Goal: Check status: Check status

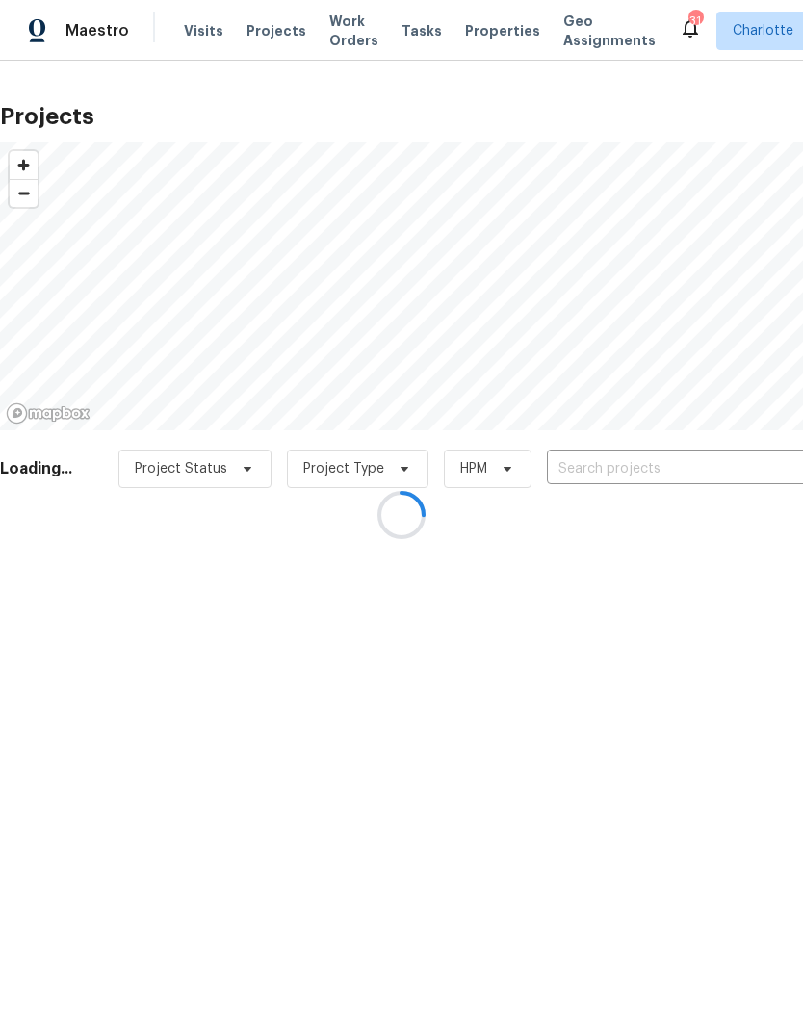
click at [649, 478] on div at bounding box center [401, 515] width 803 height 1030
click at [678, 471] on div at bounding box center [401, 515] width 803 height 1030
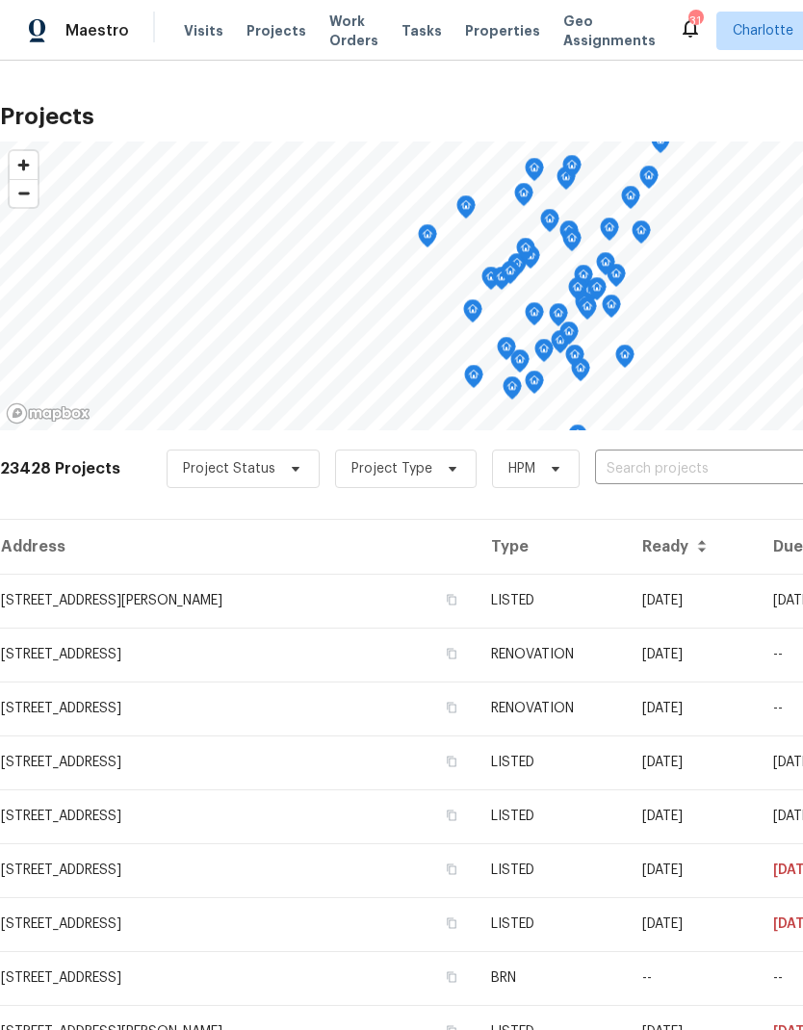
click at [679, 475] on input "text" at bounding box center [705, 470] width 221 height 30
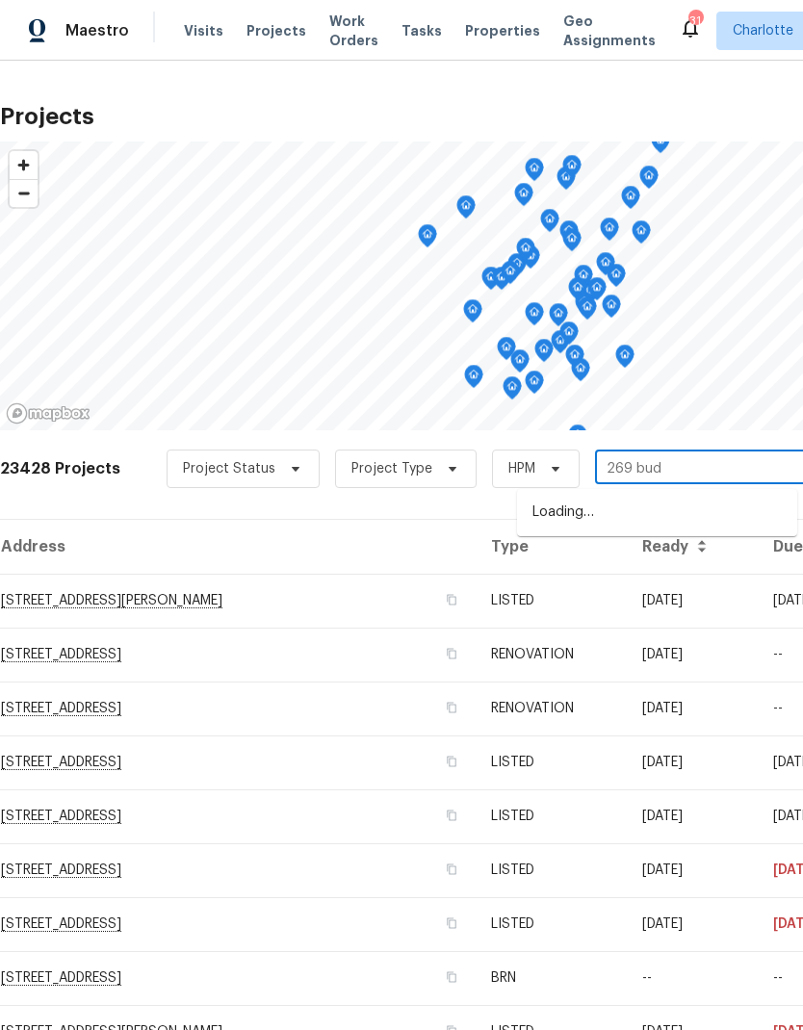
type input "269 bud b"
click at [723, 506] on li "[STREET_ADDRESS][PERSON_NAME][PERSON_NAME]" at bounding box center [657, 523] width 280 height 53
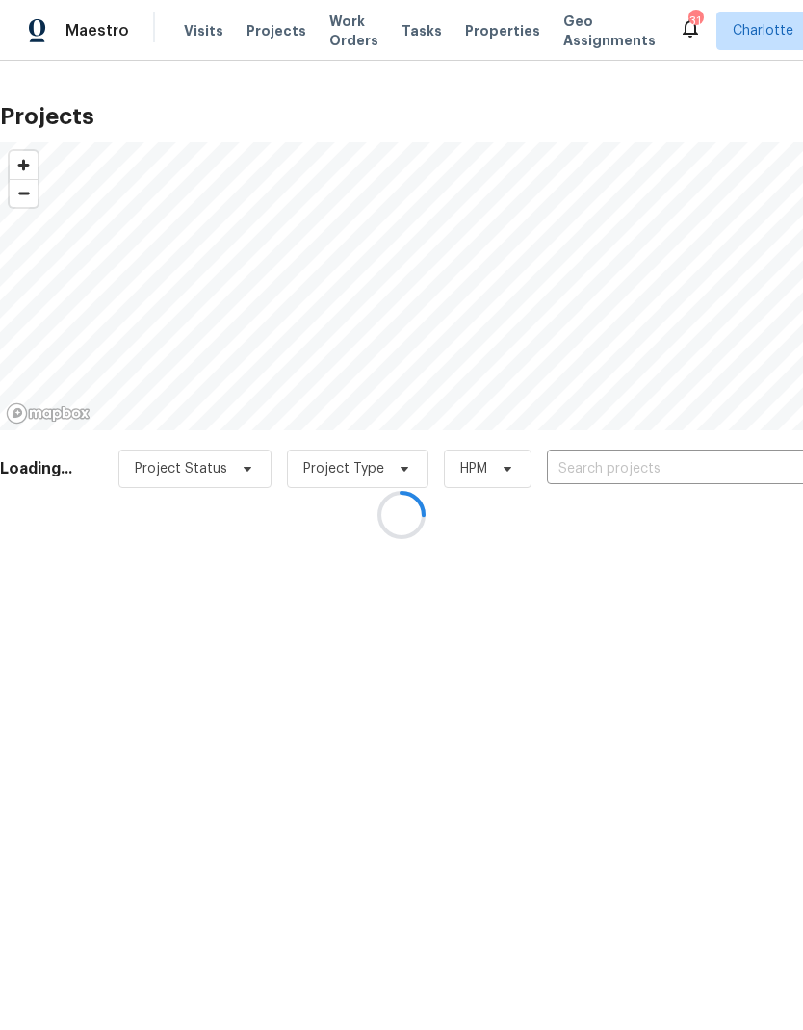
type input "[STREET_ADDRESS][PERSON_NAME][PERSON_NAME]"
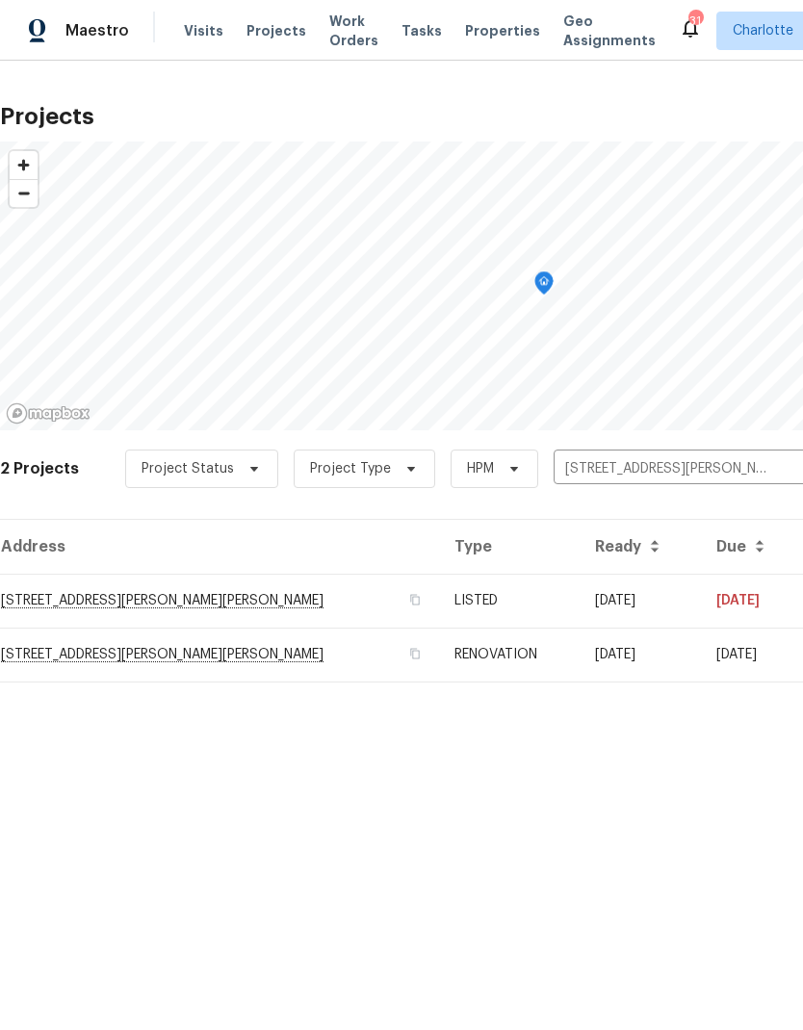
click at [652, 598] on td "[DATE]" at bounding box center [640, 601] width 121 height 54
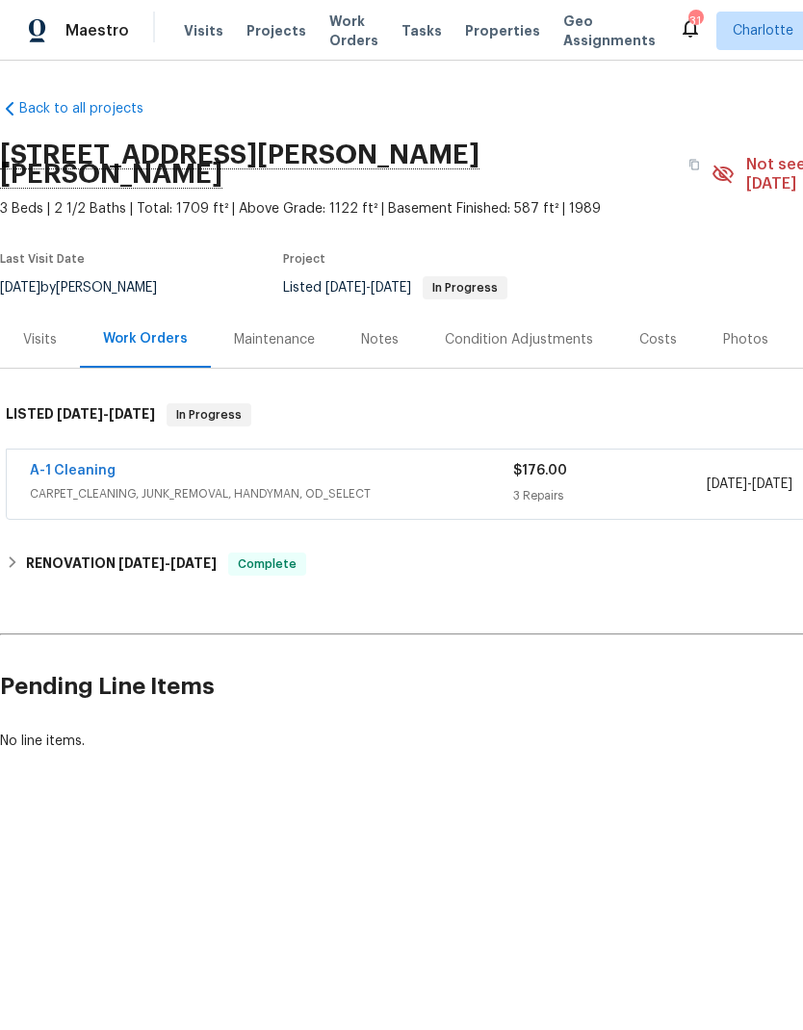
click at [63, 464] on link "A-1 Cleaning" at bounding box center [73, 470] width 86 height 13
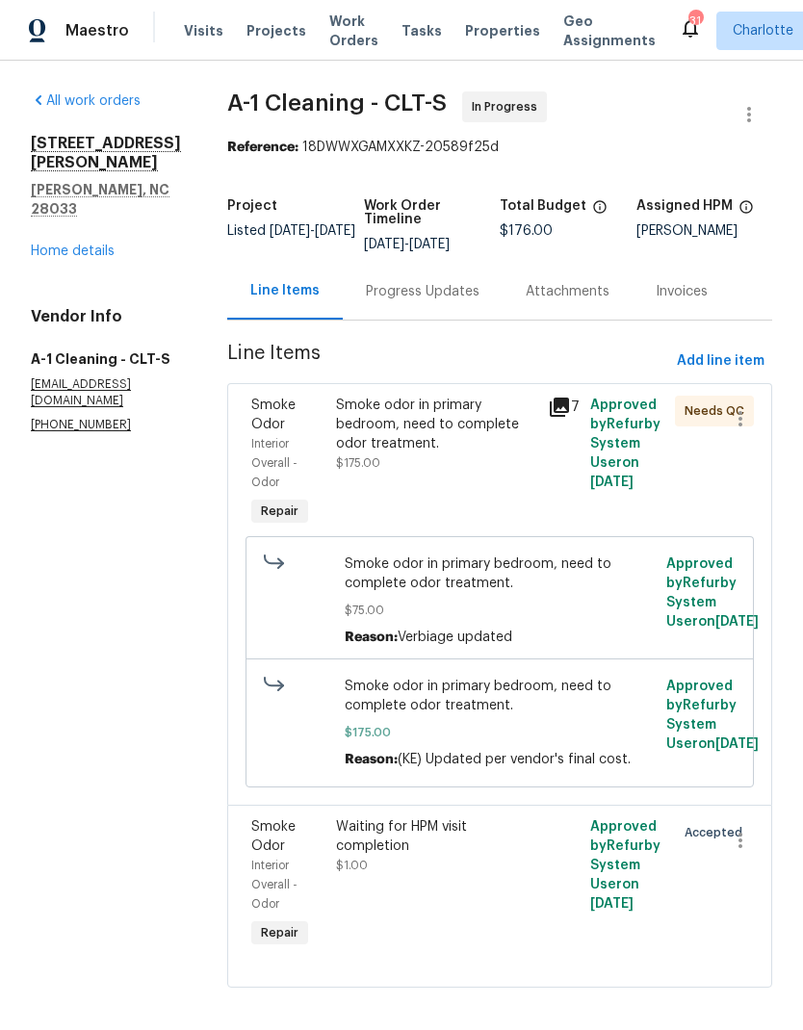
click at [437, 295] on div "Progress Updates" at bounding box center [423, 291] width 114 height 19
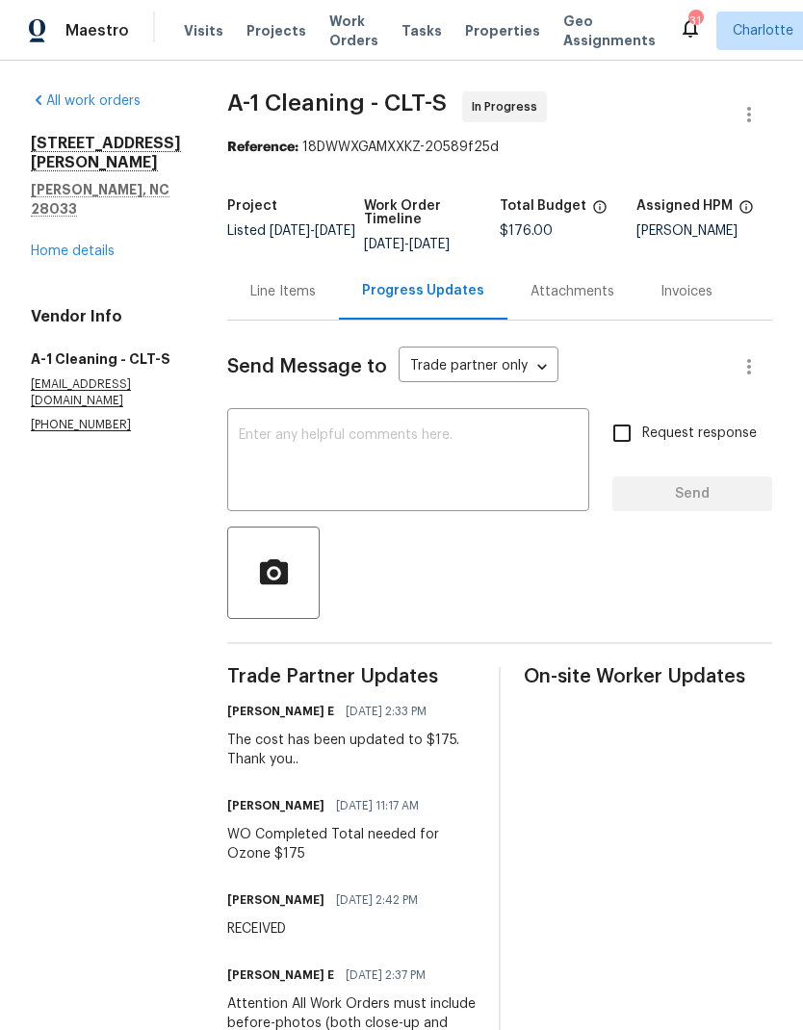
click at [295, 297] on div "Line Items" at bounding box center [282, 291] width 65 height 19
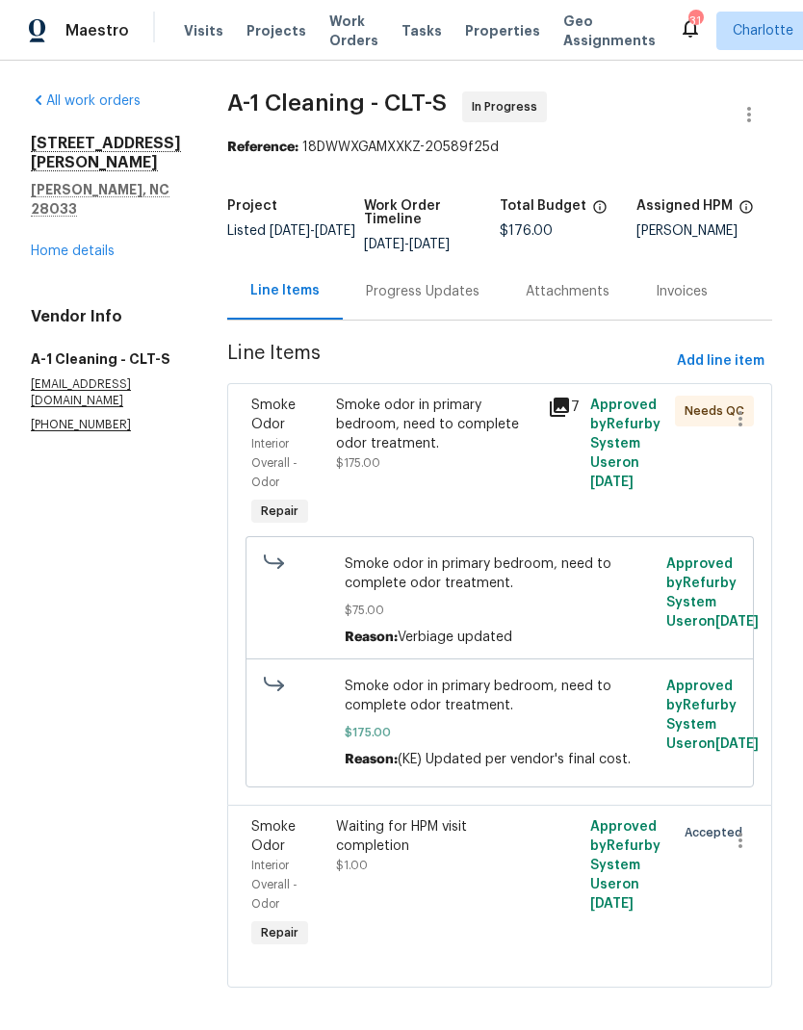
click at [35, 245] on link "Home details" at bounding box center [73, 251] width 84 height 13
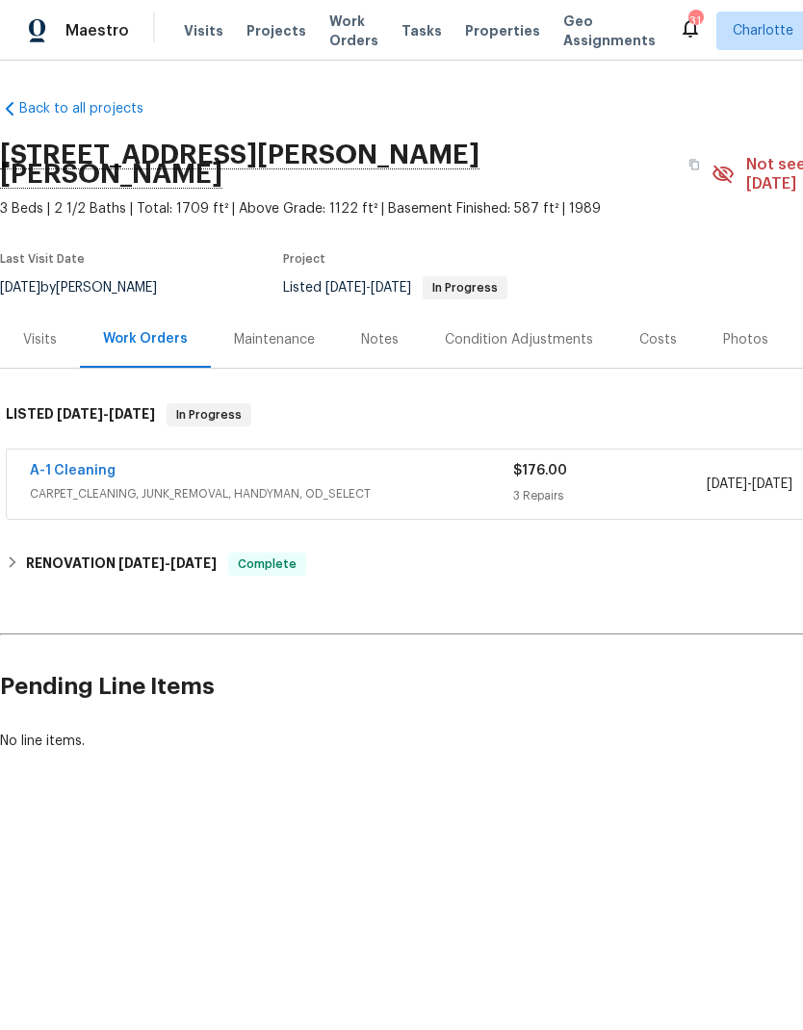
click at [60, 464] on link "A-1 Cleaning" at bounding box center [73, 470] width 86 height 13
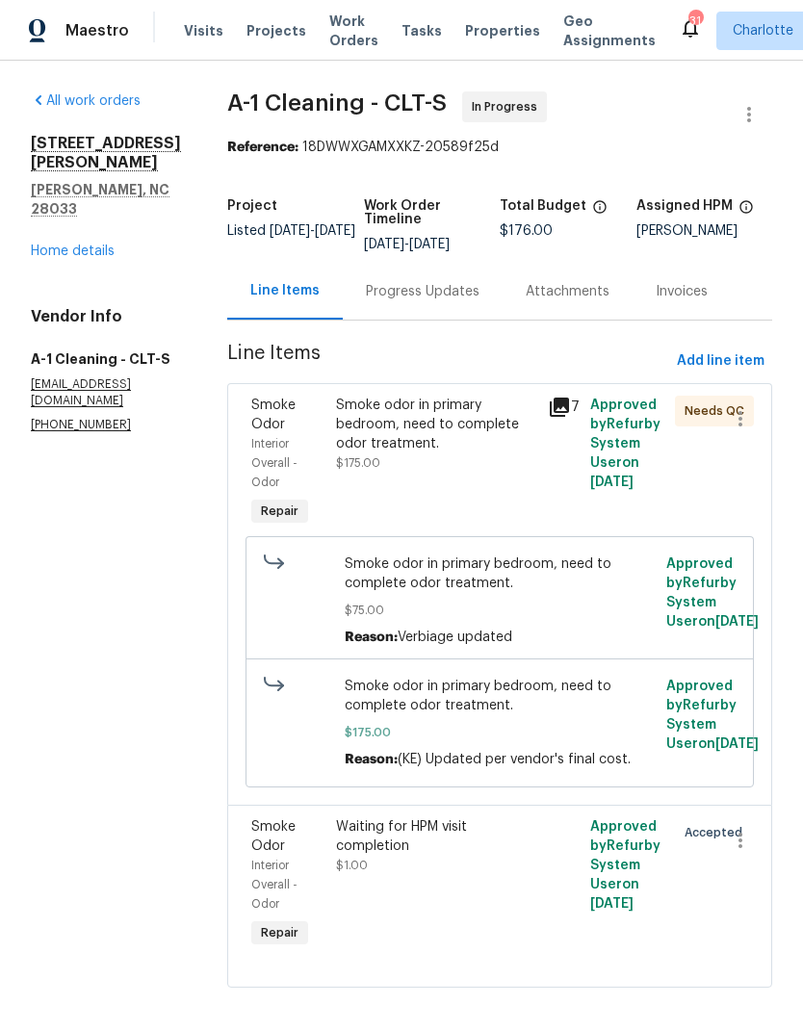
click at [440, 296] on div "Progress Updates" at bounding box center [423, 291] width 114 height 19
